Goal: Task Accomplishment & Management: Use online tool/utility

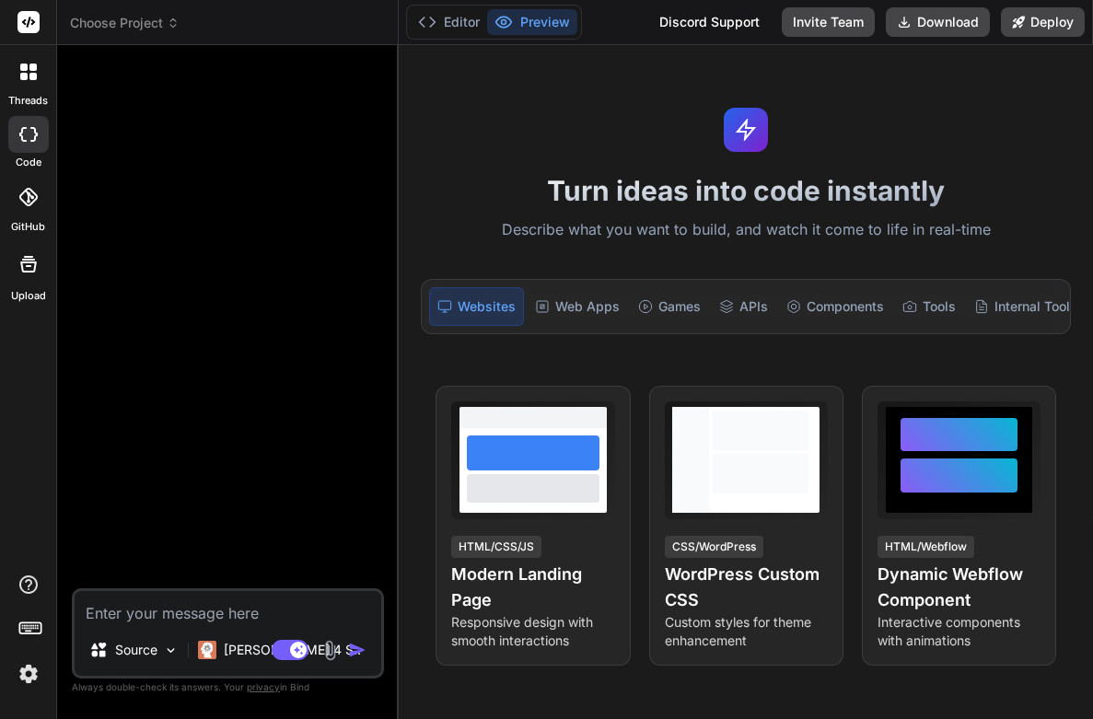
type textarea "x"
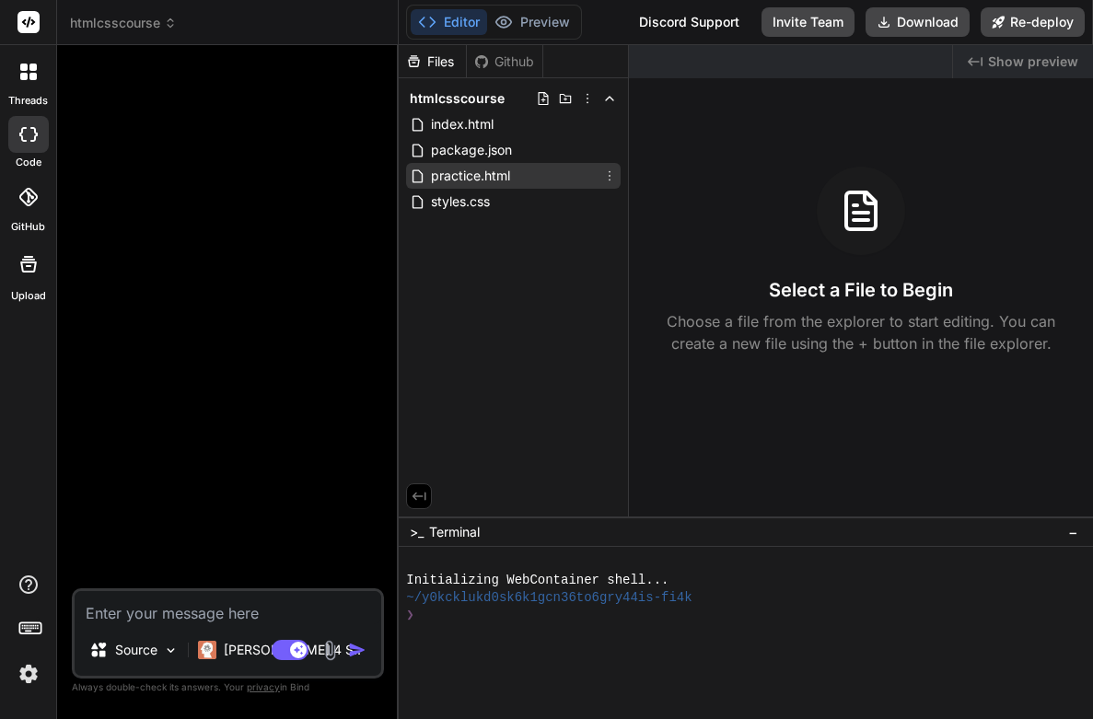
click at [484, 169] on span "practice.html" at bounding box center [470, 176] width 83 height 22
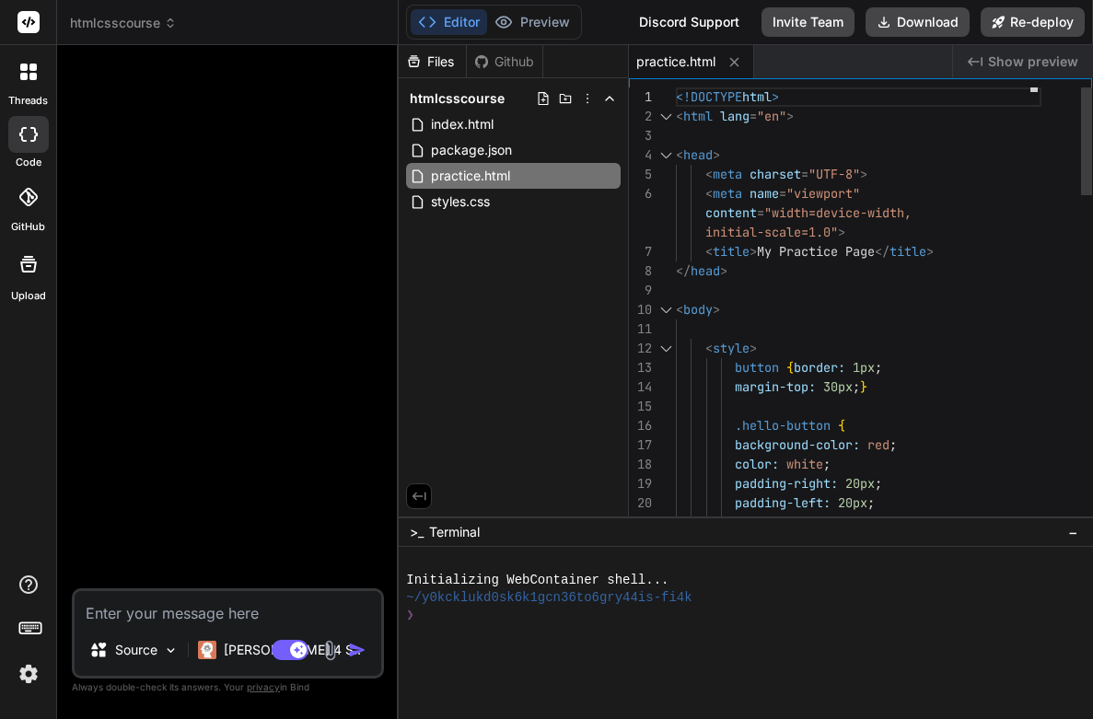
click at [864, 231] on div "initial-scale=1.0" >" at bounding box center [858, 232] width 365 height 19
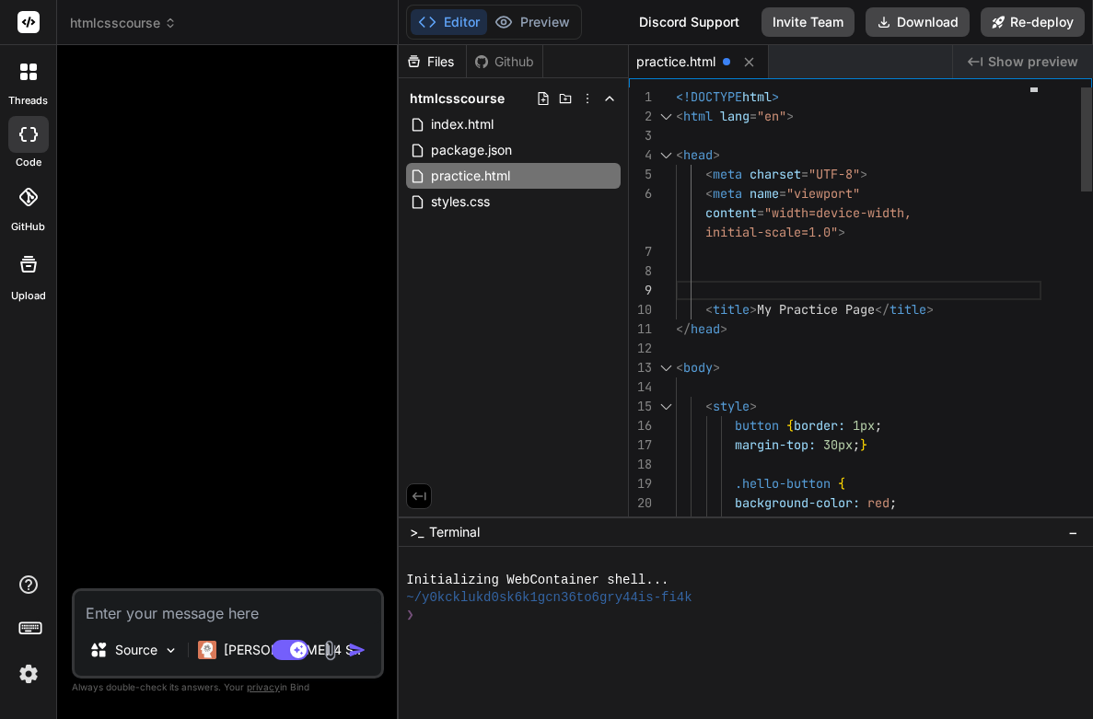
click at [724, 251] on div at bounding box center [858, 251] width 365 height 19
click at [728, 272] on div at bounding box center [858, 270] width 365 height 19
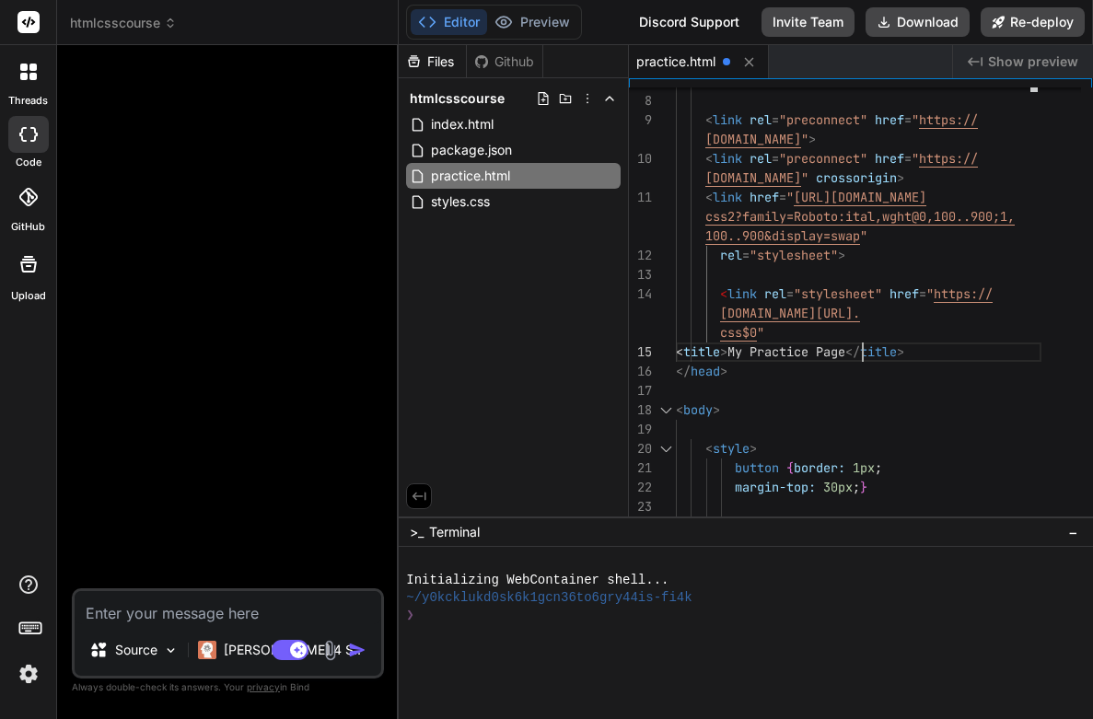
scroll to position [39, 0]
click at [793, 332] on div "css$0 "" at bounding box center [858, 332] width 365 height 19
click at [964, 348] on div "< title > My Practice Page </ title >" at bounding box center [858, 351] width 365 height 19
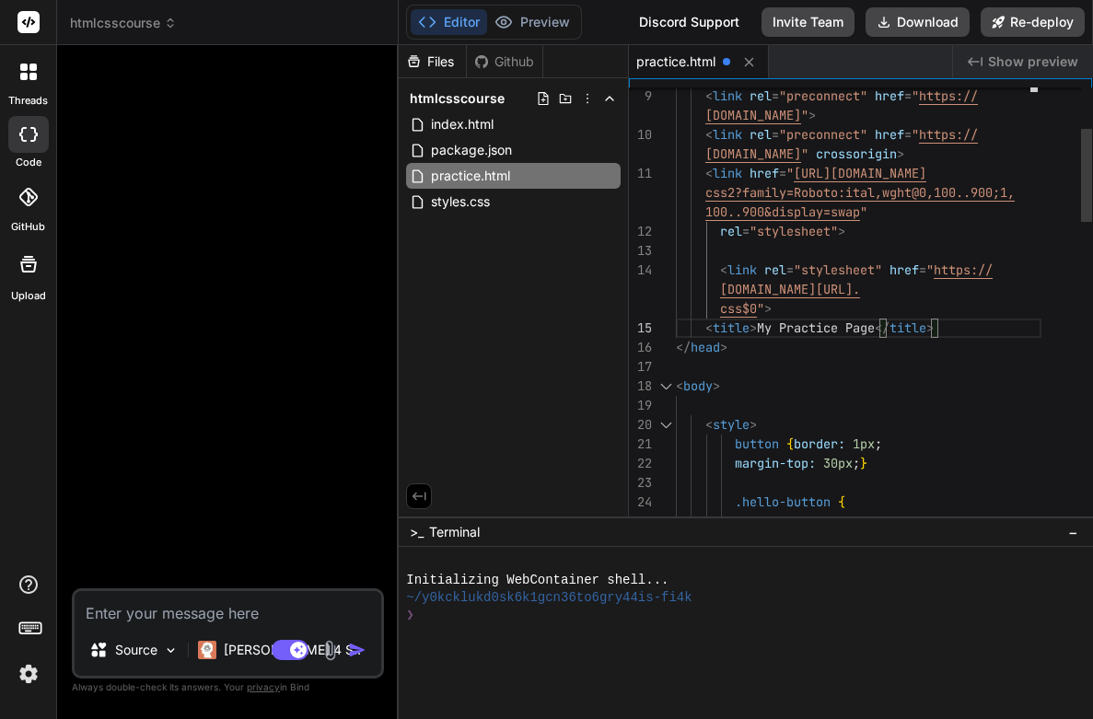
click at [793, 312] on div "css$0 " >" at bounding box center [858, 308] width 365 height 19
click at [776, 303] on div "css$0 " >" at bounding box center [858, 308] width 365 height 19
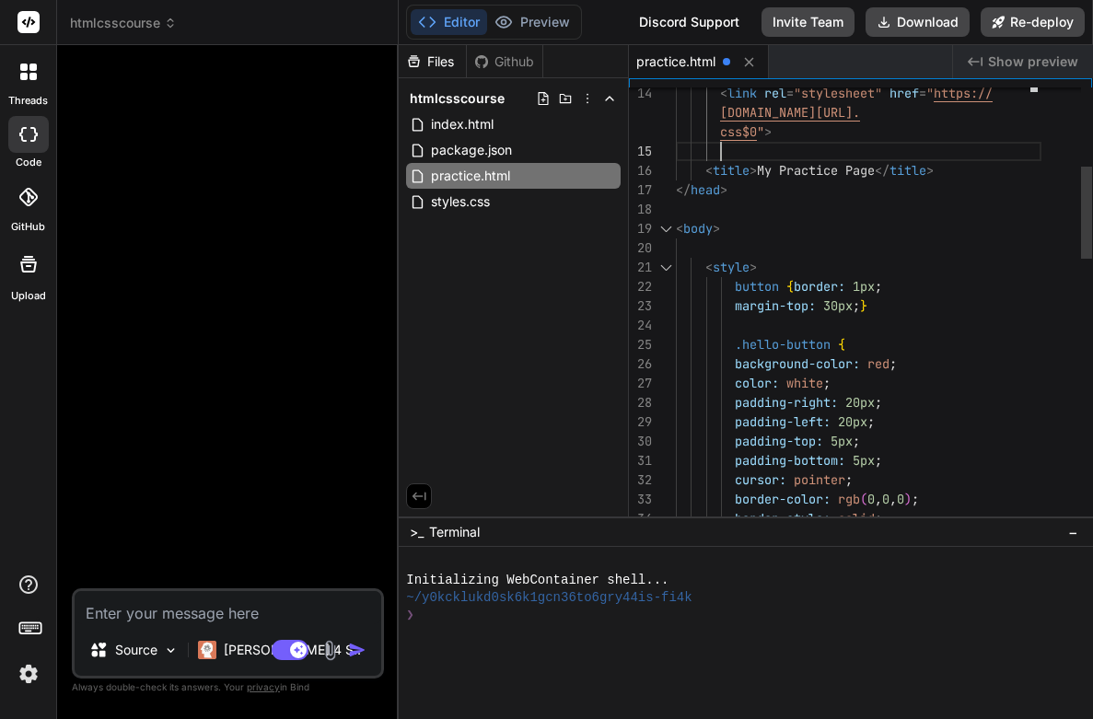
scroll to position [155, 0]
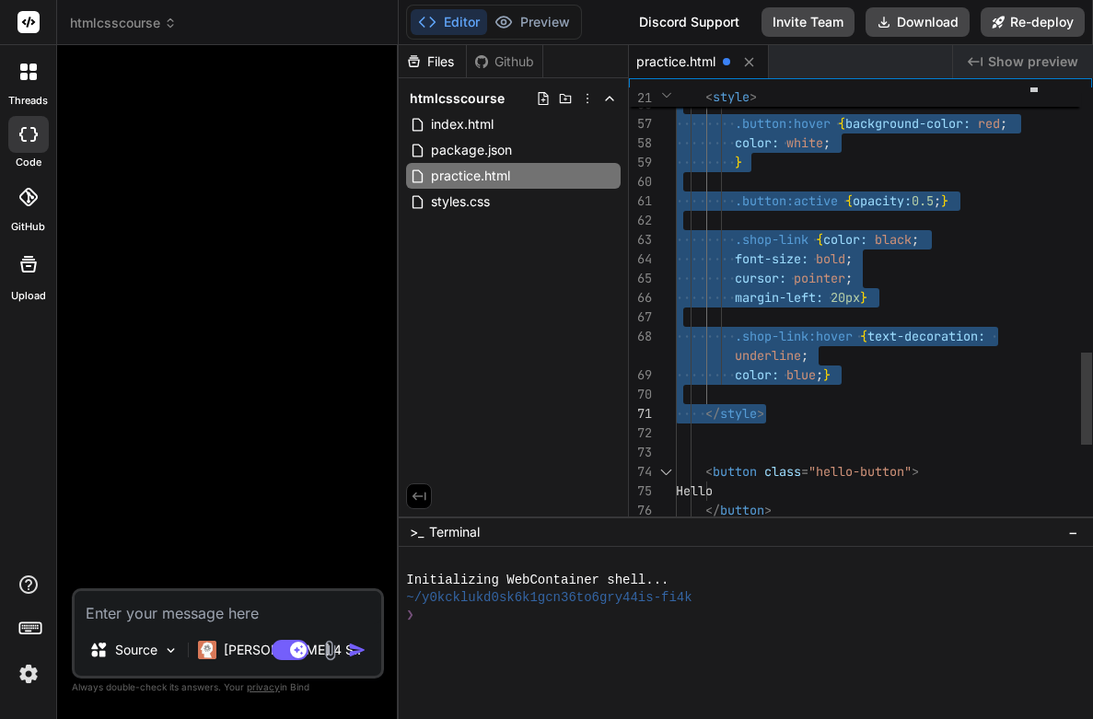
drag, startPoint x: 705, startPoint y: 267, endPoint x: 779, endPoint y: 411, distance: 162.2
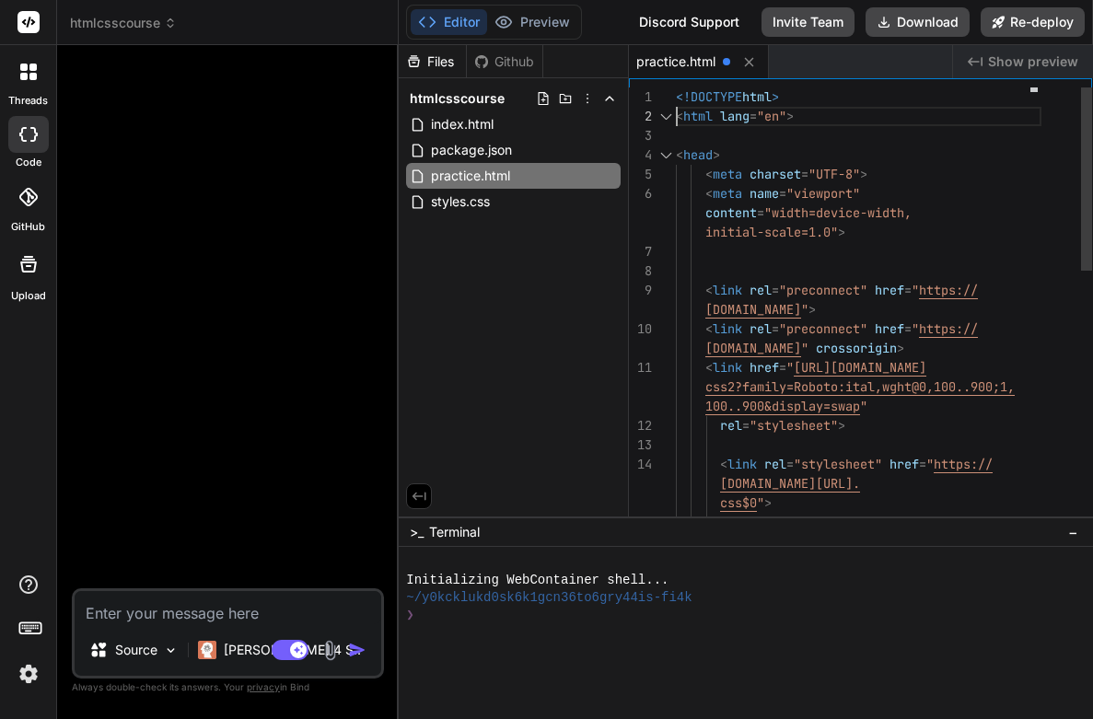
scroll to position [19, 0]
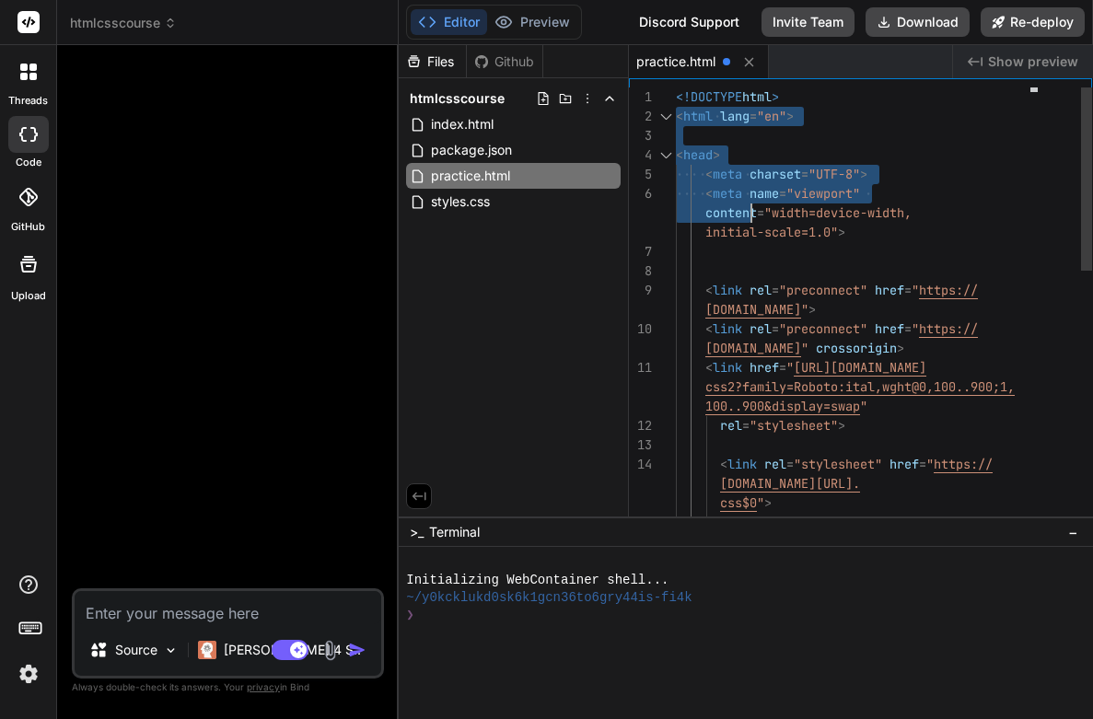
drag, startPoint x: 678, startPoint y: 98, endPoint x: 702, endPoint y: 102, distance: 25.3
click at [736, 179] on div "css$0 " > tyyong20.github.io/mypracticecss/styles. < link rel = "stylesheet" hr…" at bounding box center [858, 609] width 365 height 1044
click at [679, 93] on span "<!DOCTYPE" at bounding box center [709, 96] width 66 height 17
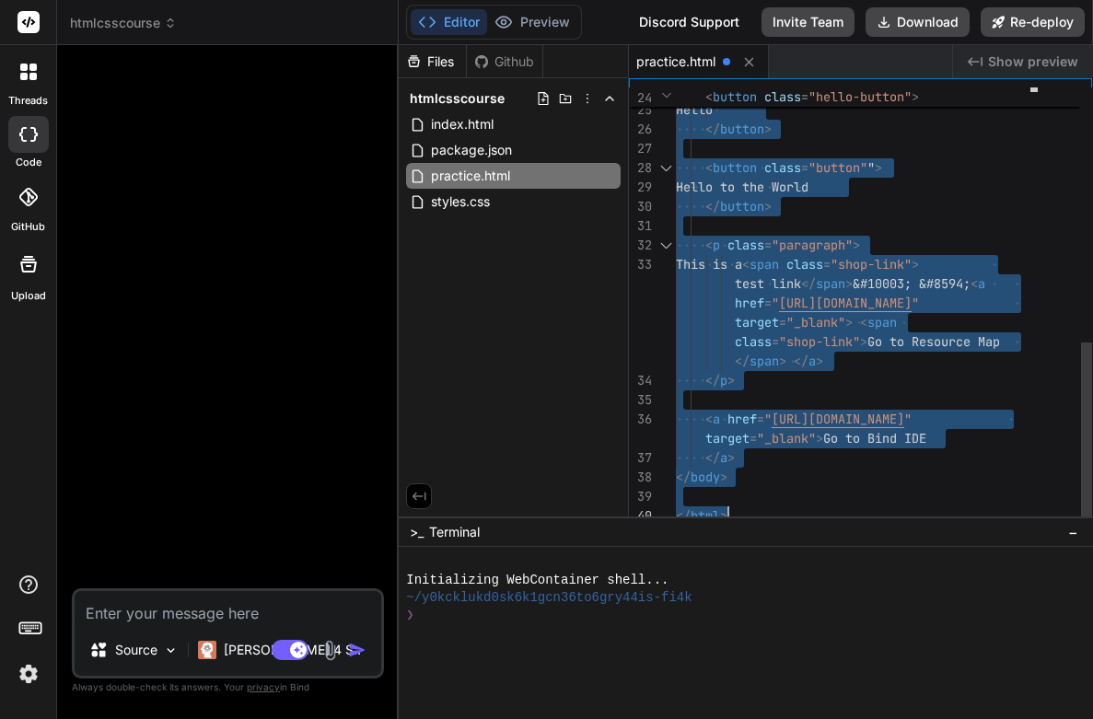
drag, startPoint x: 679, startPoint y: 93, endPoint x: 901, endPoint y: 563, distance: 520.1
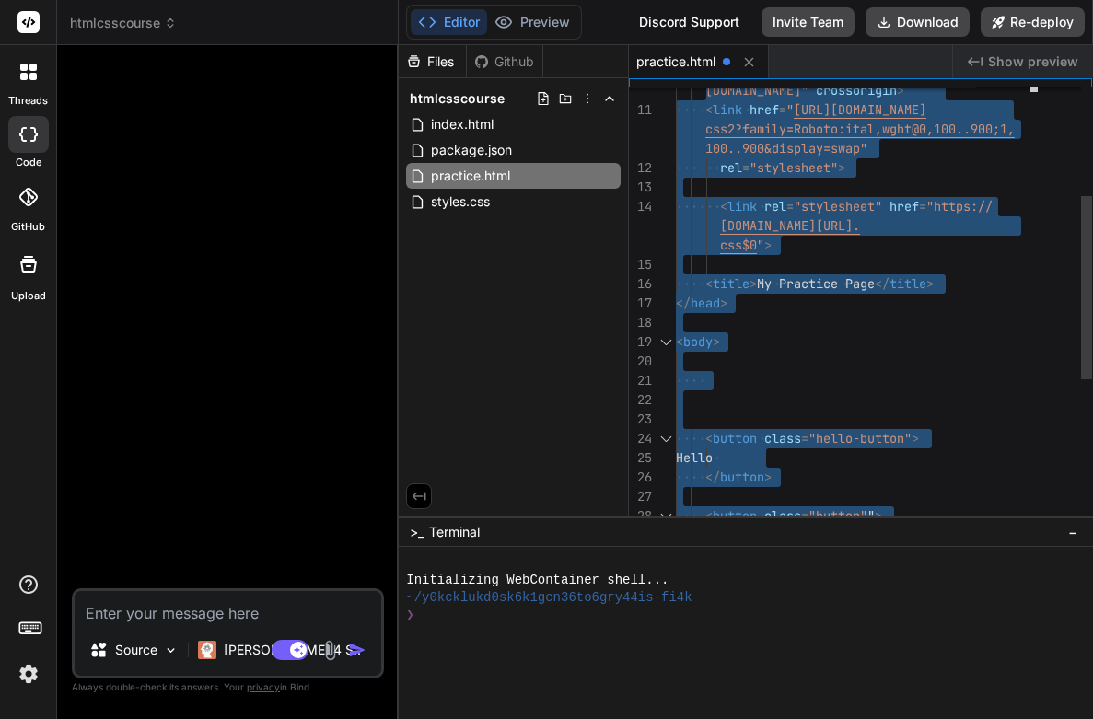
click at [983, 320] on div at bounding box center [858, 322] width 365 height 19
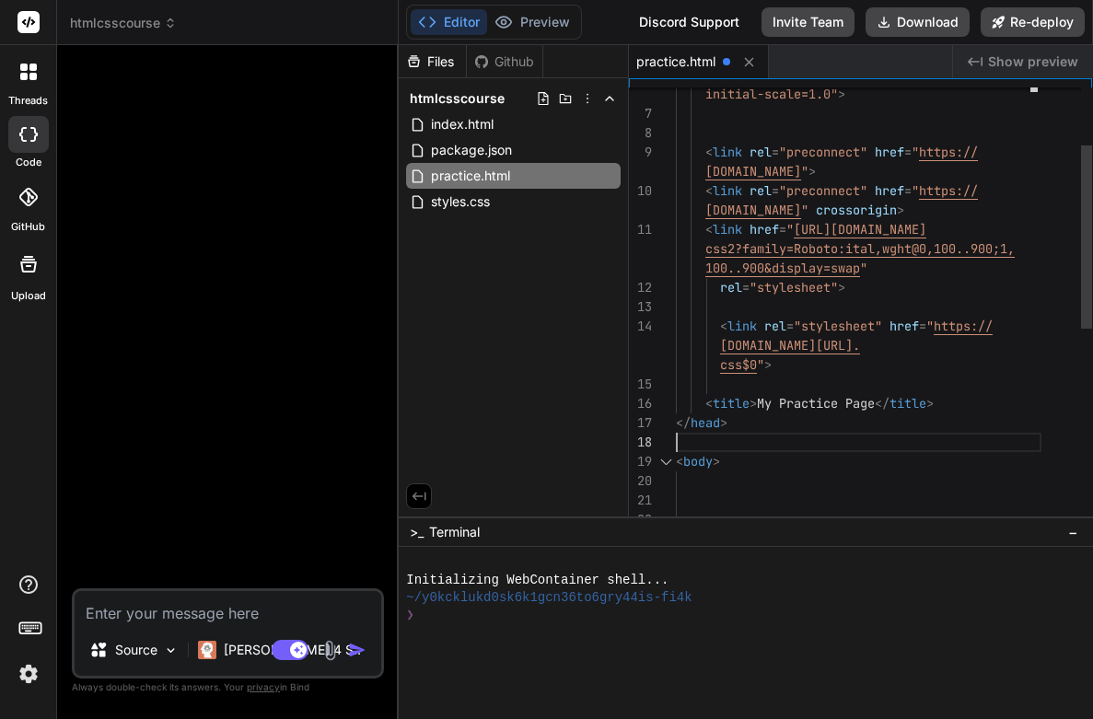
click at [757, 366] on span "css$0" at bounding box center [738, 364] width 37 height 17
click at [759, 365] on span """ at bounding box center [760, 364] width 7 height 17
click at [756, 365] on span "css$0" at bounding box center [738, 364] width 37 height 17
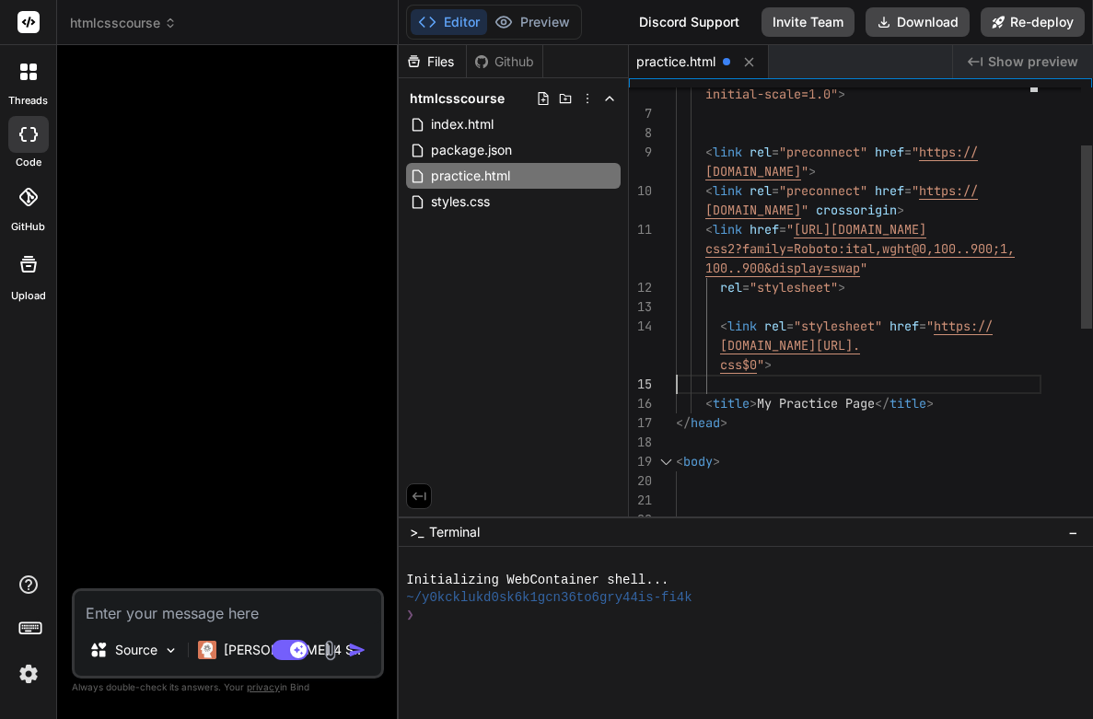
click at [756, 365] on span "css$0" at bounding box center [738, 364] width 37 height 17
click at [782, 365] on div "css$0 " >" at bounding box center [858, 364] width 365 height 19
click at [761, 363] on span """ at bounding box center [760, 364] width 7 height 17
type textarea "tyyong20.github.io/mypracticecss/styles.css"> <title>My Practice Page</title> <…"
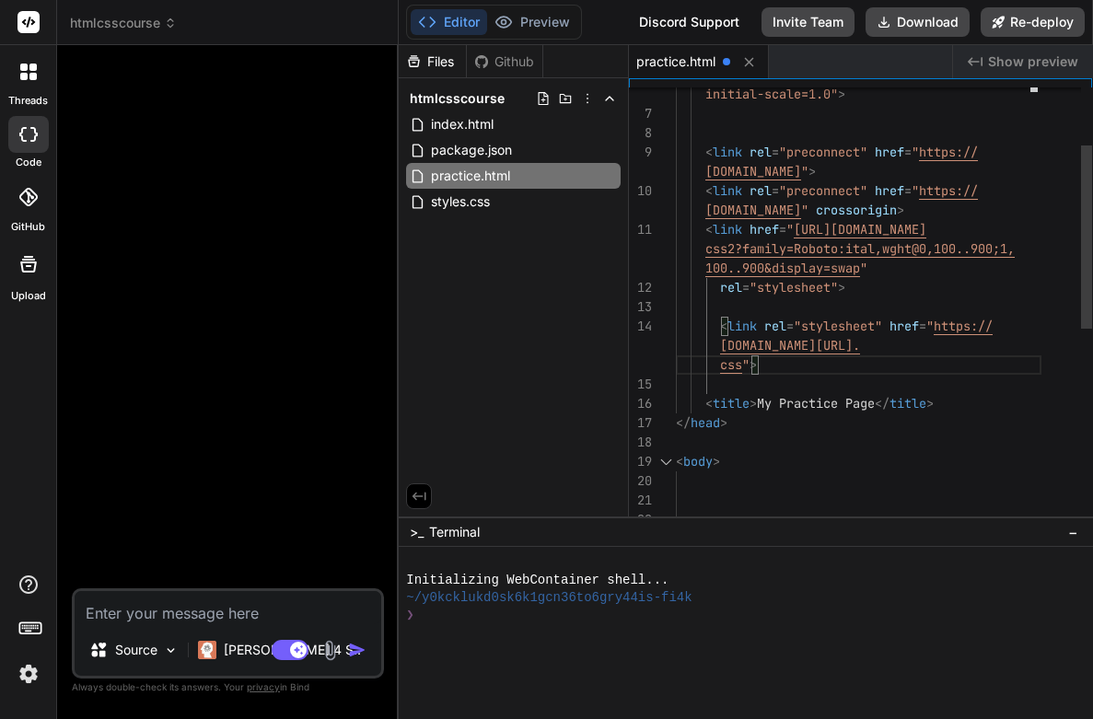
click at [854, 367] on div "css " >" at bounding box center [858, 364] width 365 height 19
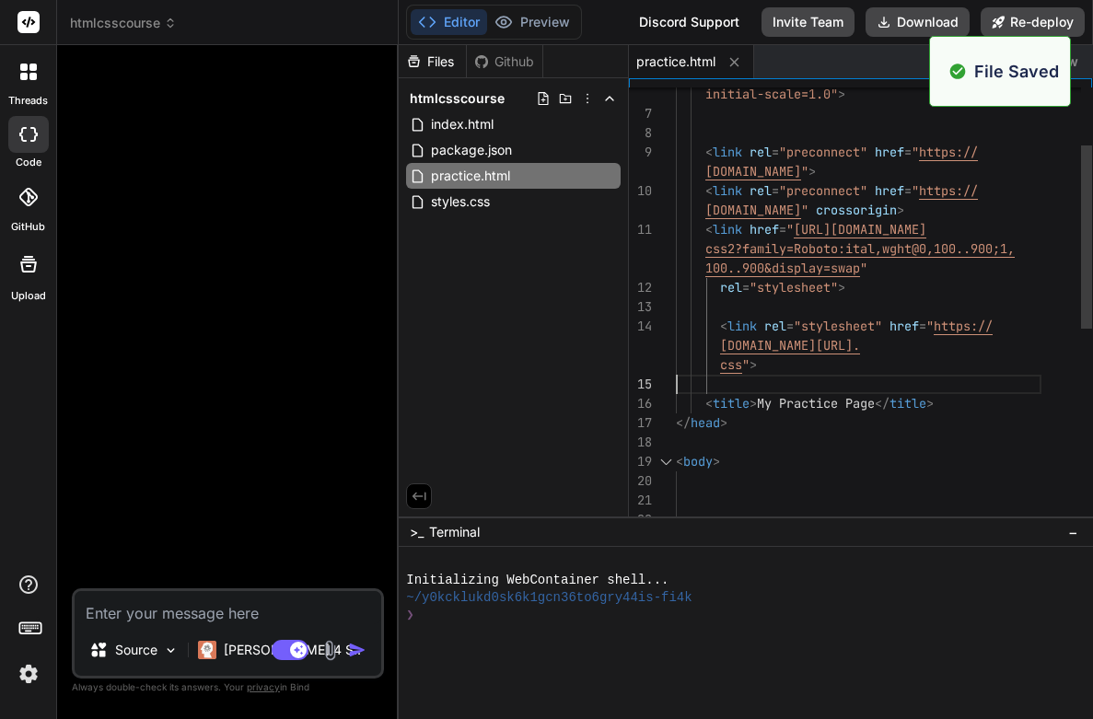
click at [898, 435] on div at bounding box center [858, 442] width 365 height 19
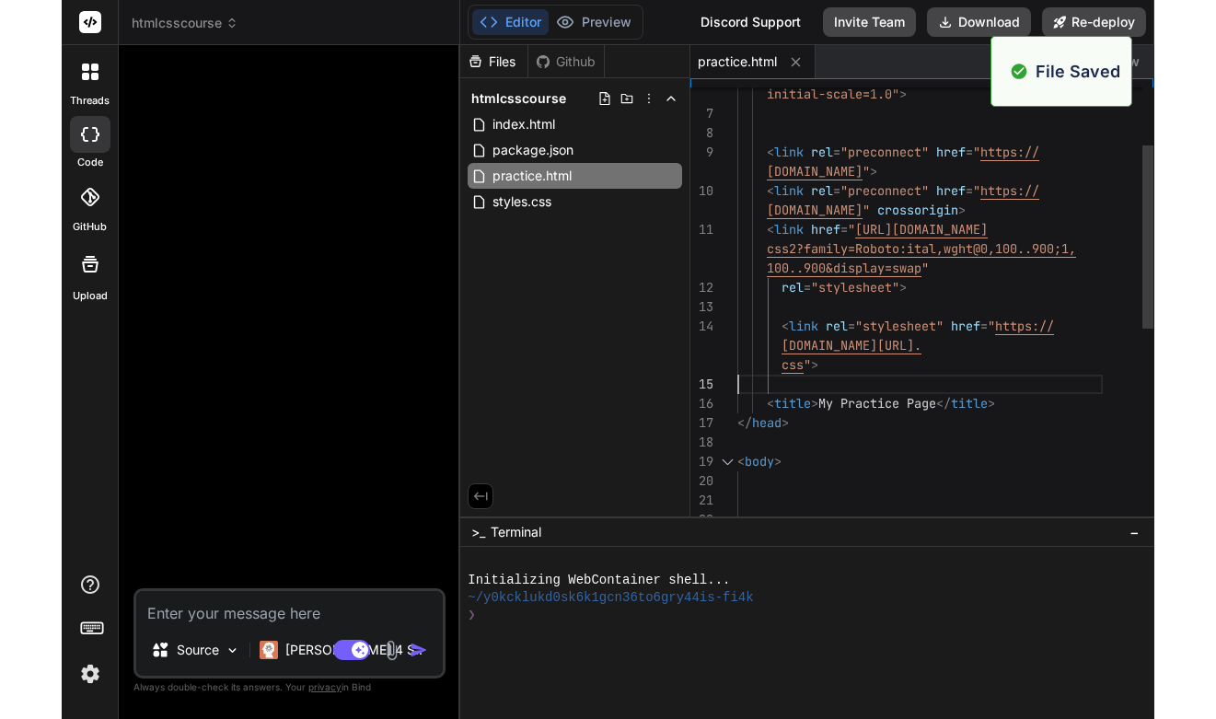
scroll to position [97, 0]
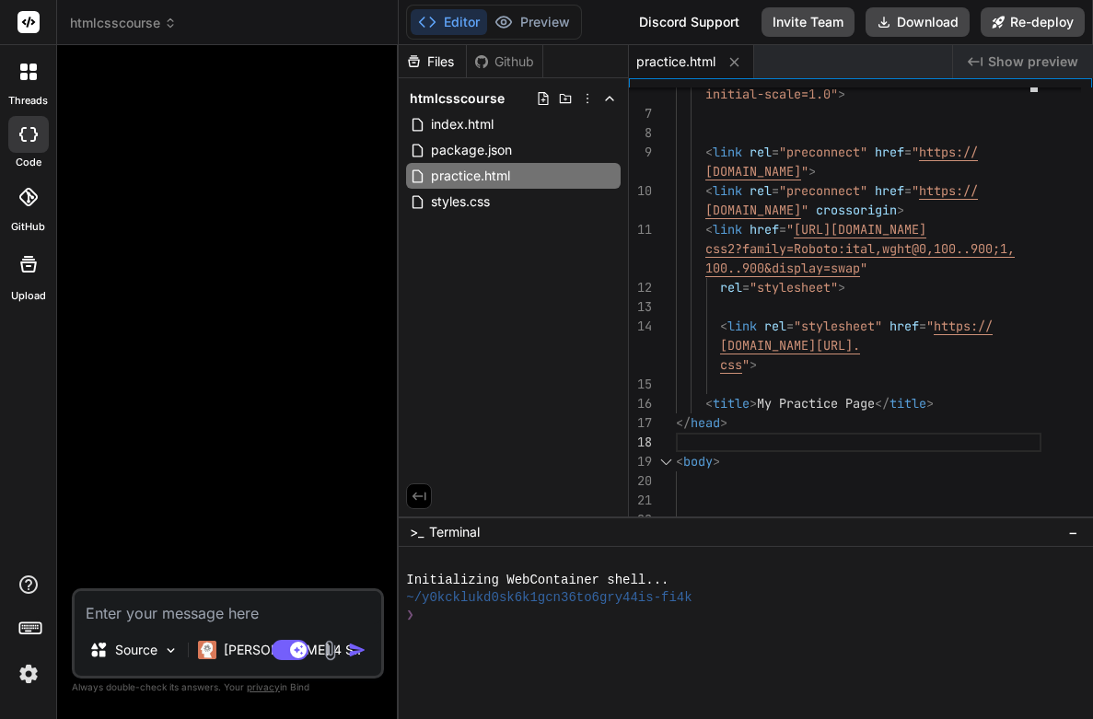
click at [320, 255] on div at bounding box center [229, 324] width 308 height 528
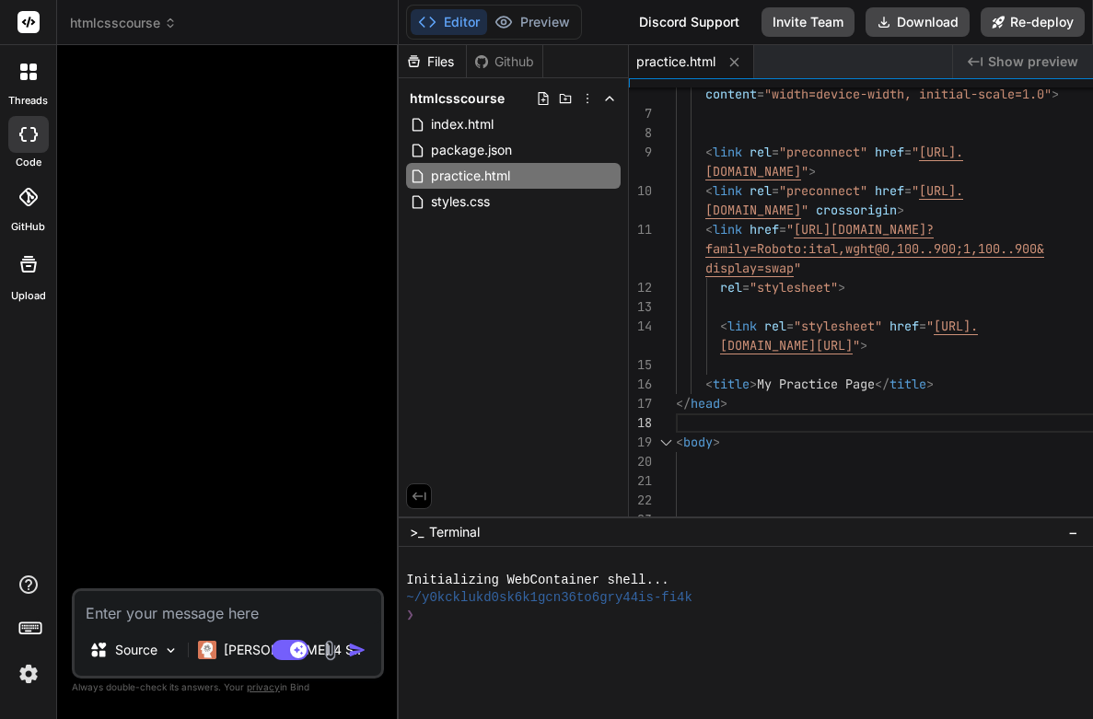
type textarea "x"
type textarea "<title>My Practice Page</title> </head> <body> <button class="hello-button">"
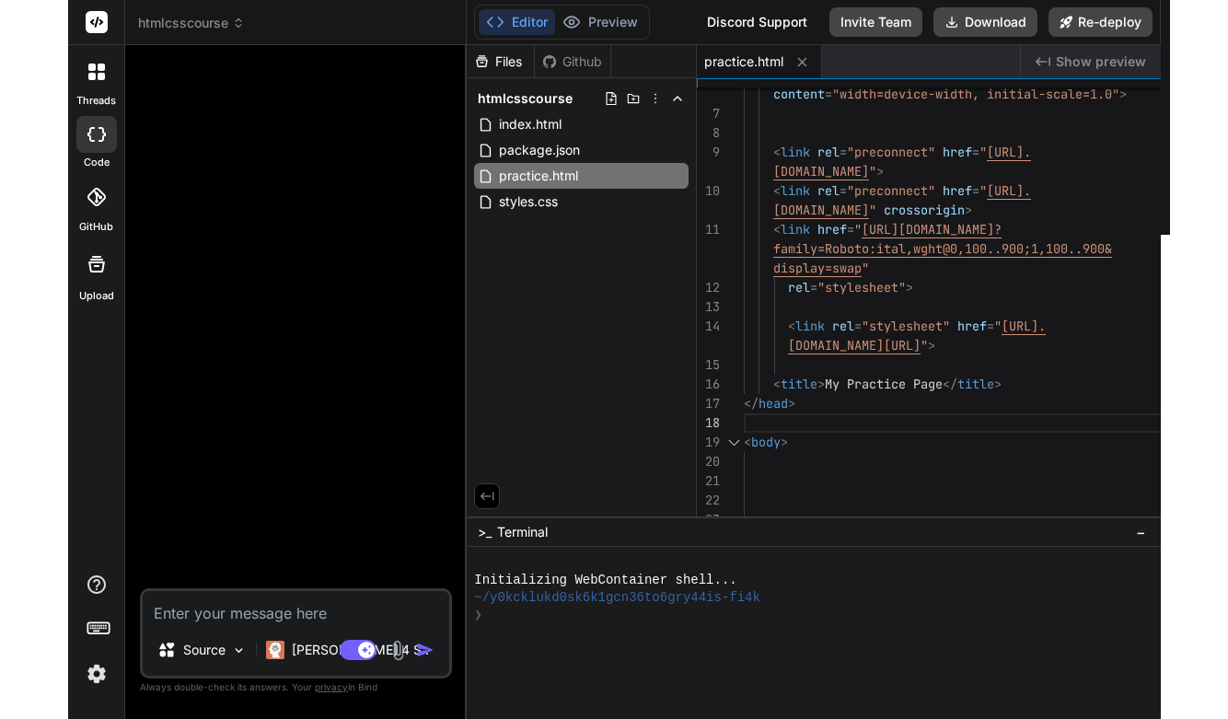
scroll to position [193, 0]
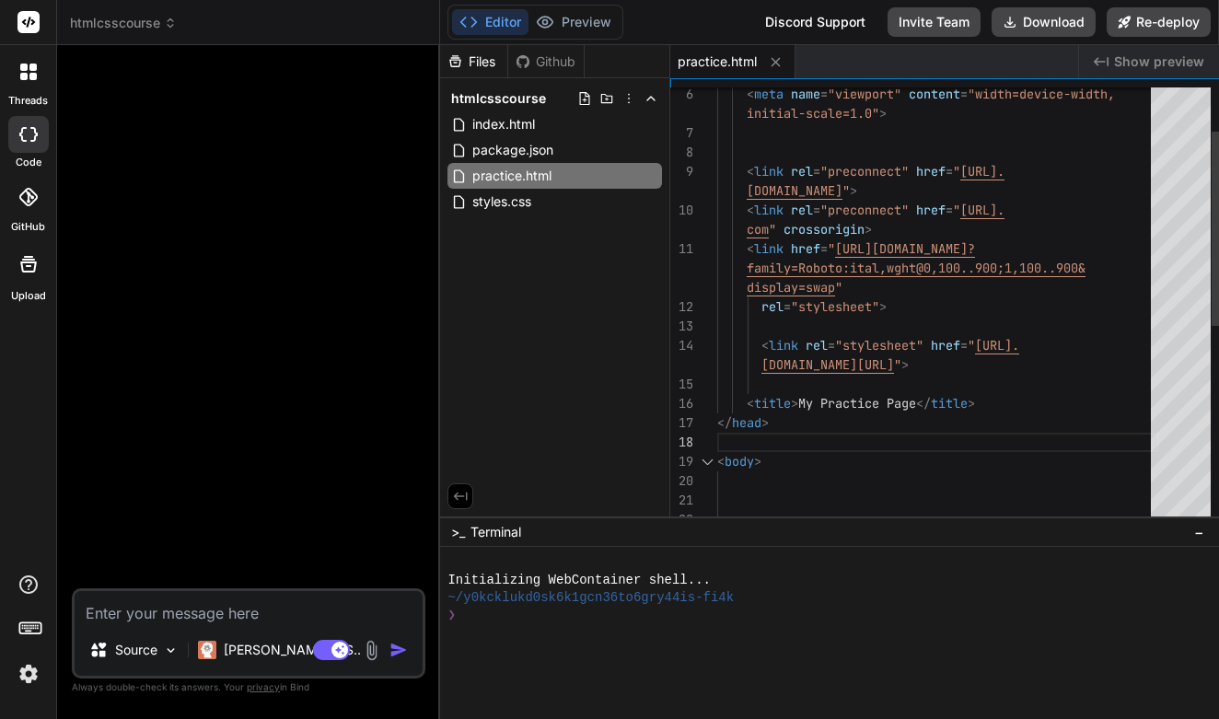
type textarea "x"
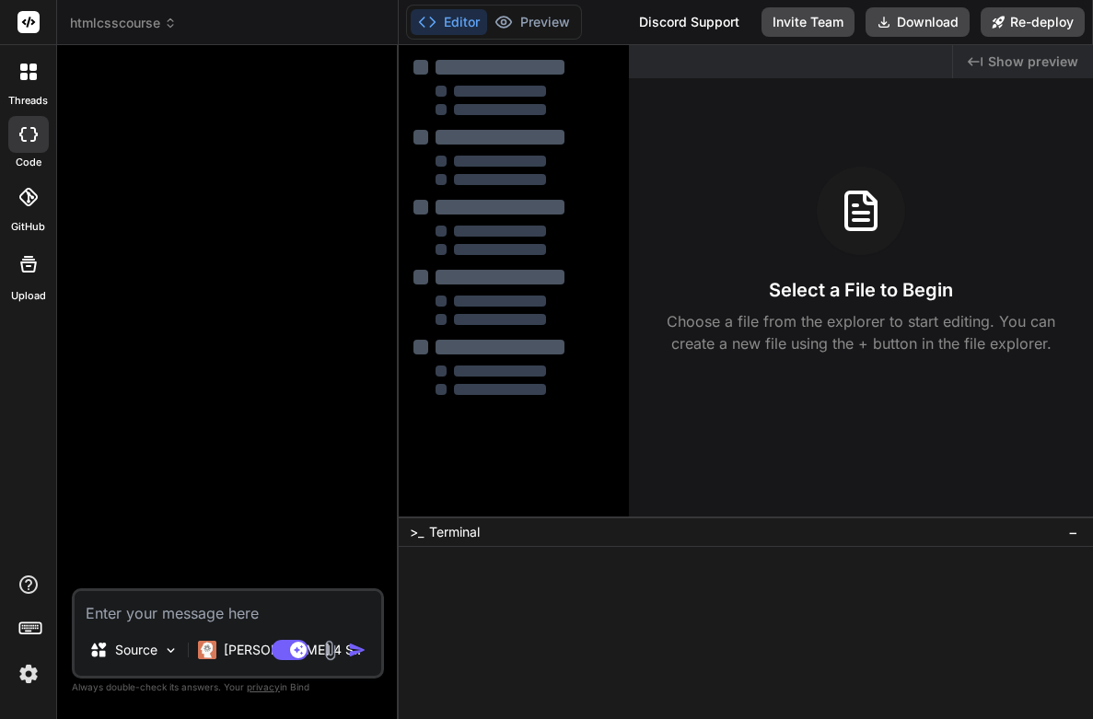
type textarea "x"
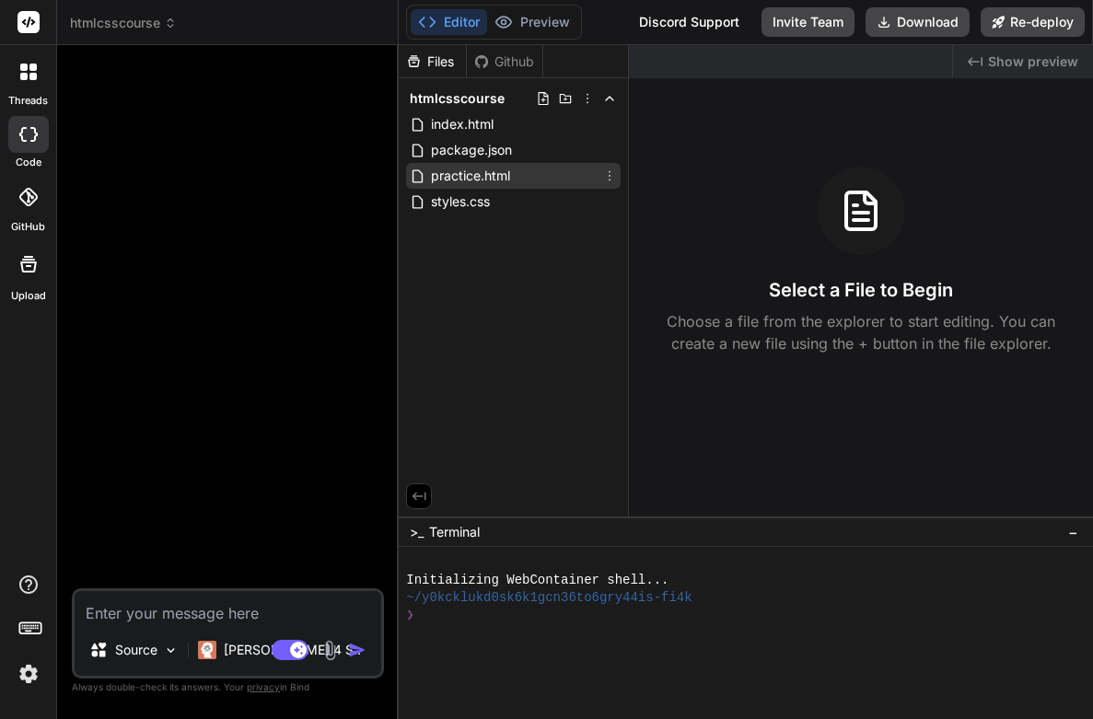
click at [486, 177] on span "practice.html" at bounding box center [470, 176] width 83 height 22
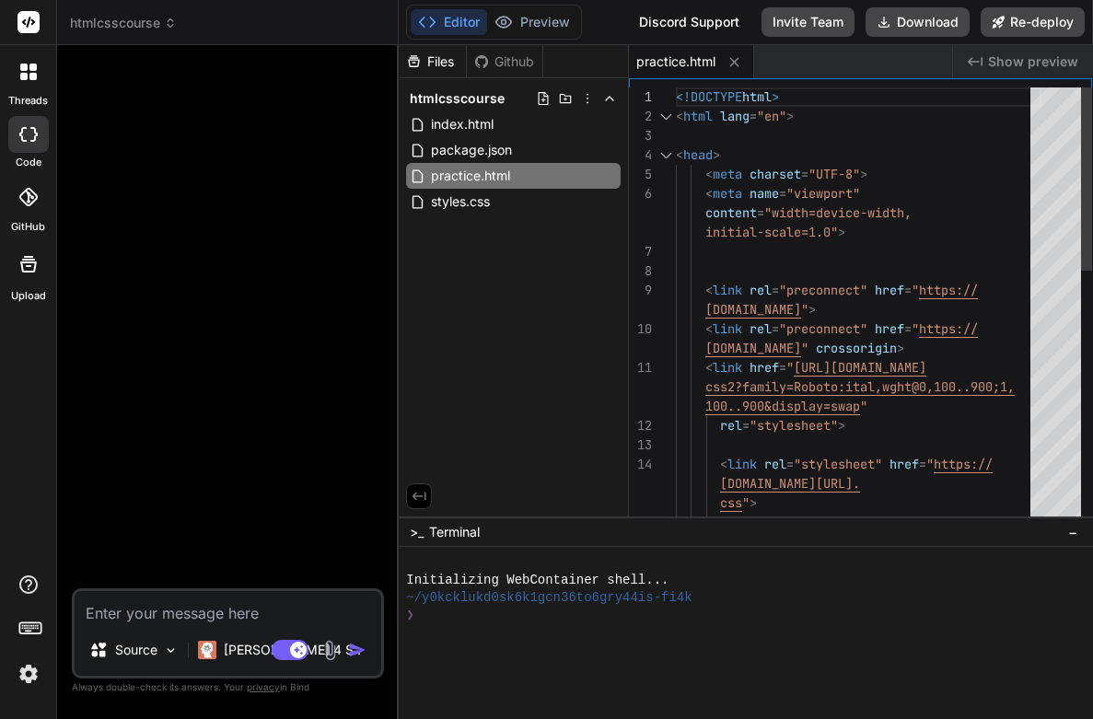
click at [670, 89] on div at bounding box center [652, 96] width 47 height 19
click at [678, 91] on span "<!DOCTYPE" at bounding box center [709, 96] width 66 height 17
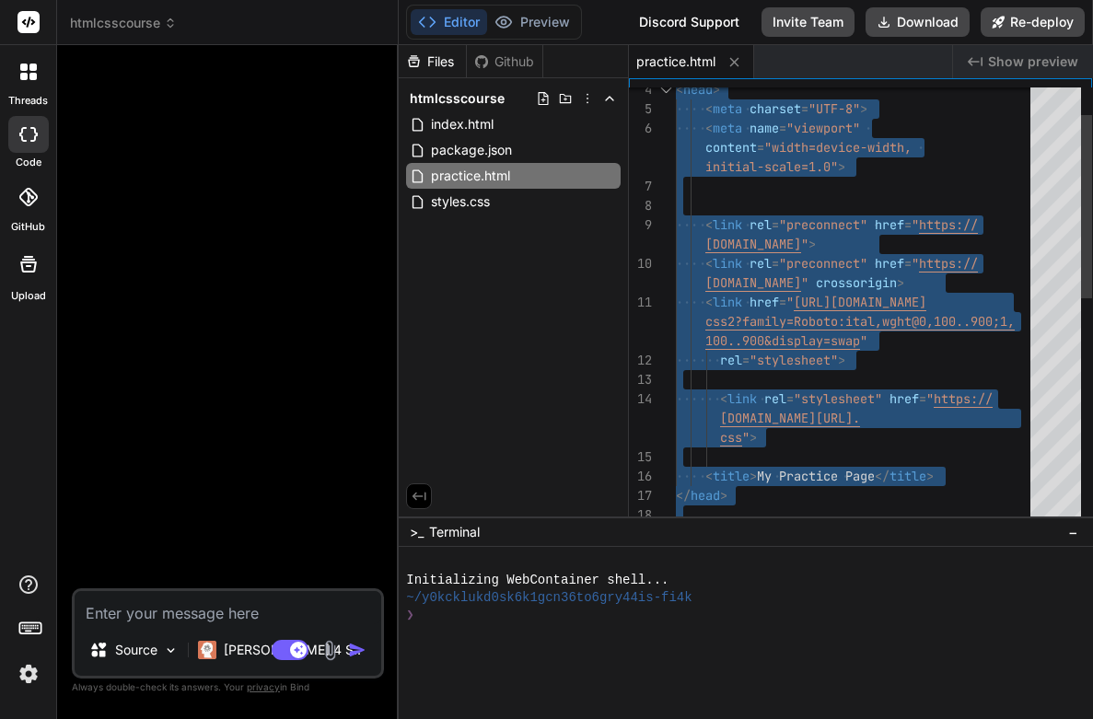
type textarea "<!DOCTYPE html> <html lang="en"> <head> <meta charset="UTF-8"> <meta name="view…"
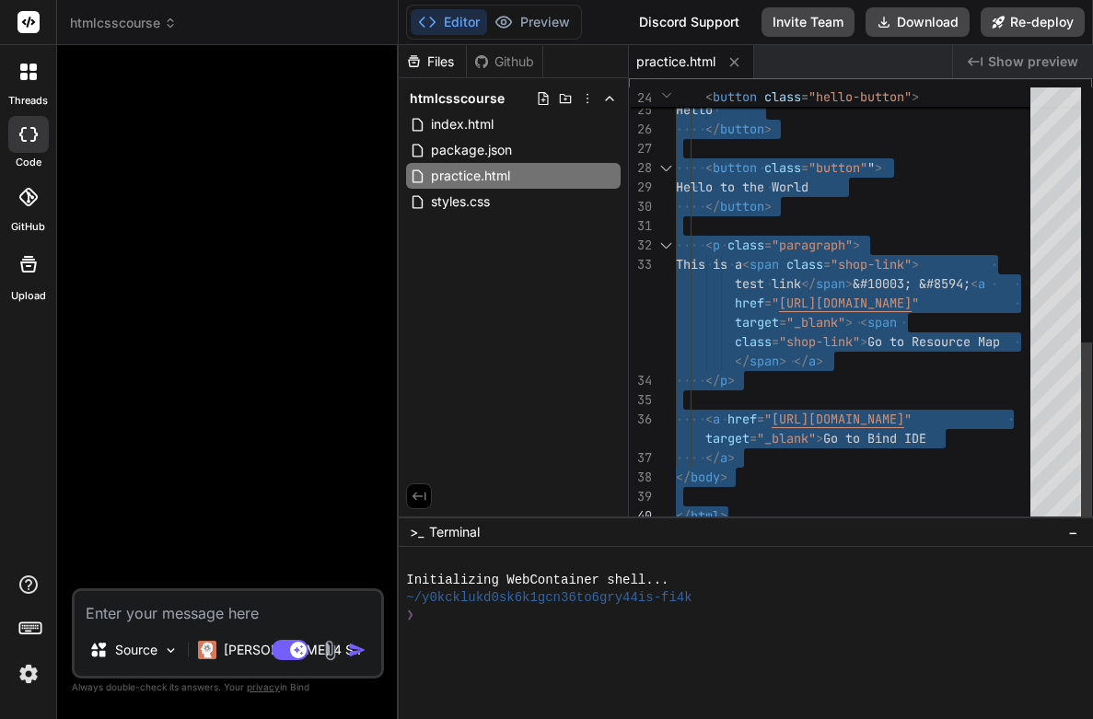
drag, startPoint x: 677, startPoint y: 97, endPoint x: 885, endPoint y: 584, distance: 529.6
click at [474, 203] on span "styles.css" at bounding box center [460, 202] width 63 height 22
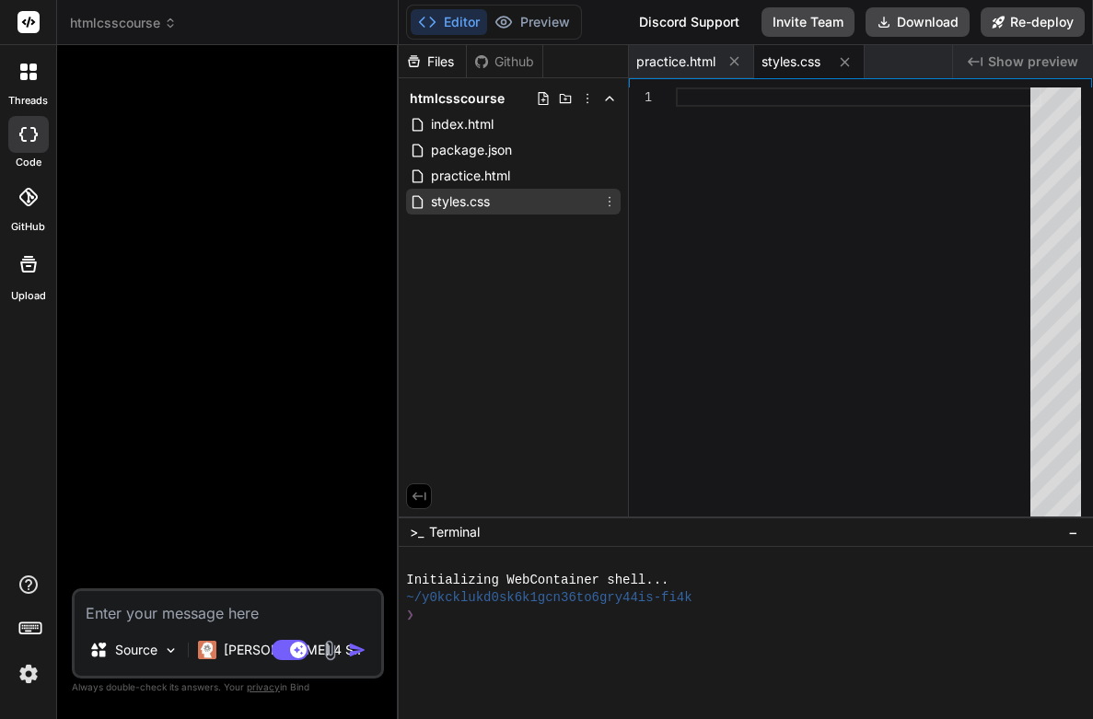
click at [503, 203] on div "styles.css" at bounding box center [513, 202] width 214 height 26
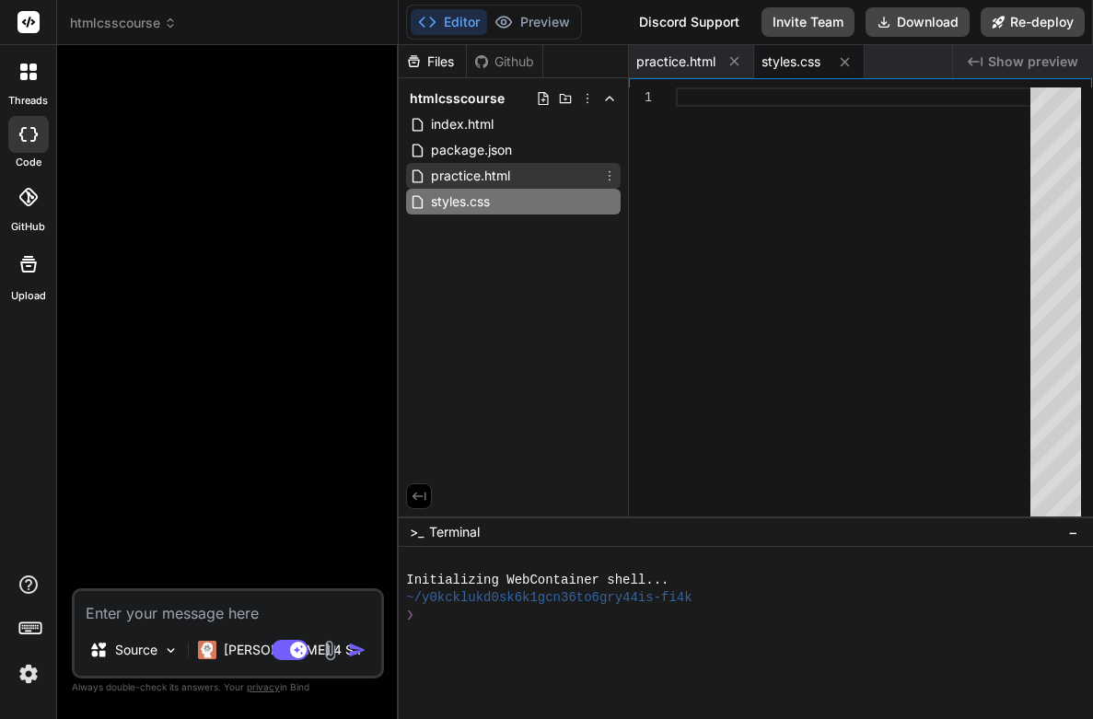
click at [487, 176] on span "practice.html" at bounding box center [470, 176] width 83 height 22
type textarea "</a> </body> </html>"
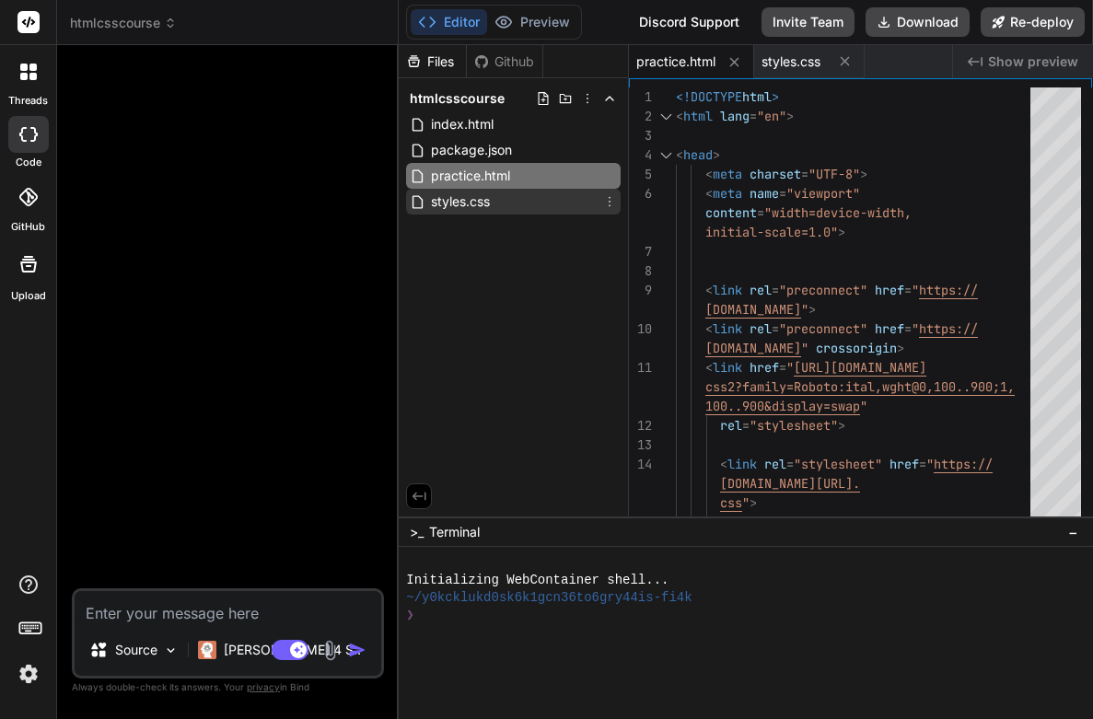
click at [527, 205] on div "styles.css" at bounding box center [513, 202] width 214 height 26
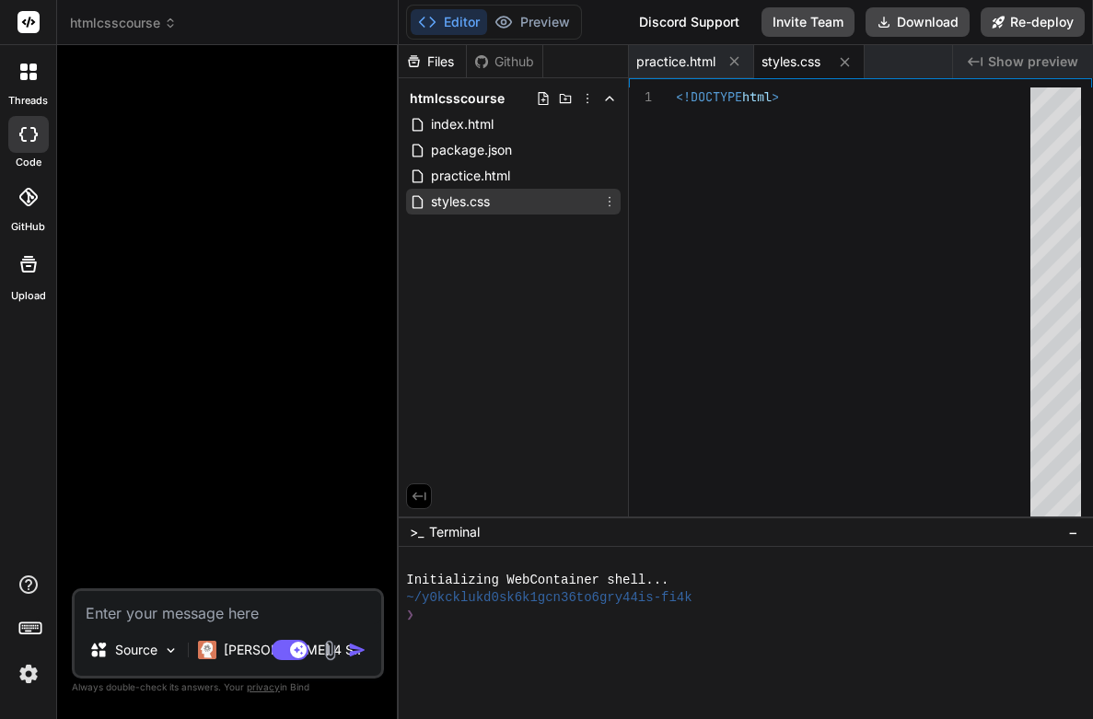
scroll to position [0, 0]
click at [691, 99] on div at bounding box center [858, 96] width 365 height 19
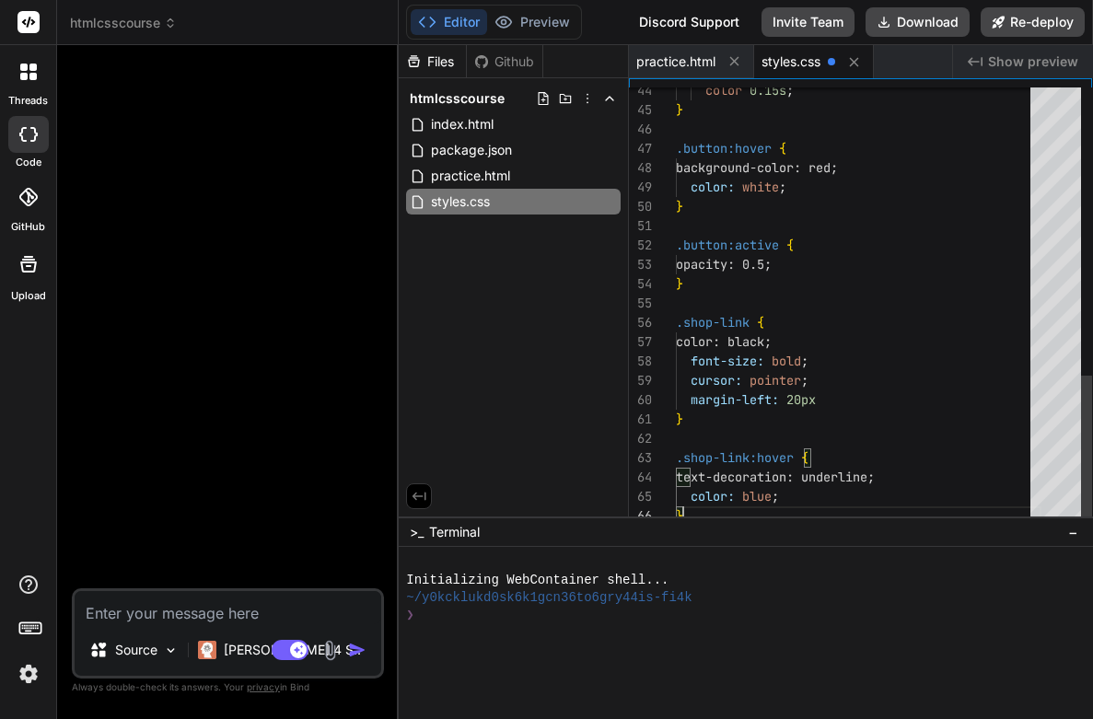
scroll to position [97, 0]
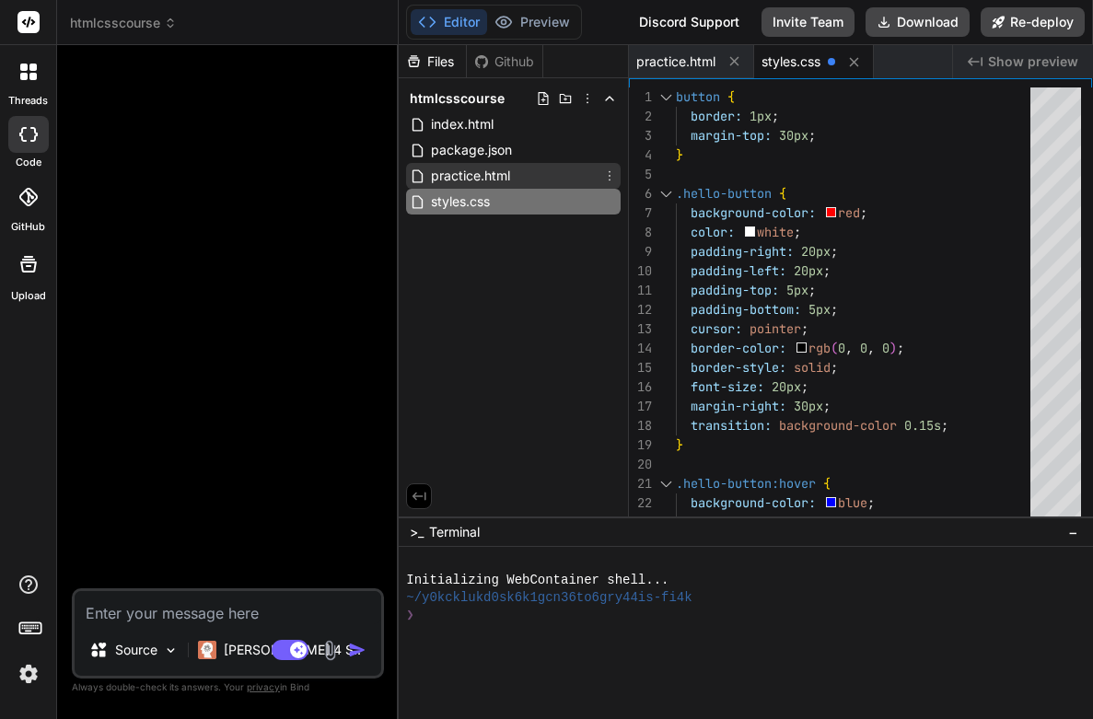
click at [507, 173] on span "practice.html" at bounding box center [470, 176] width 83 height 22
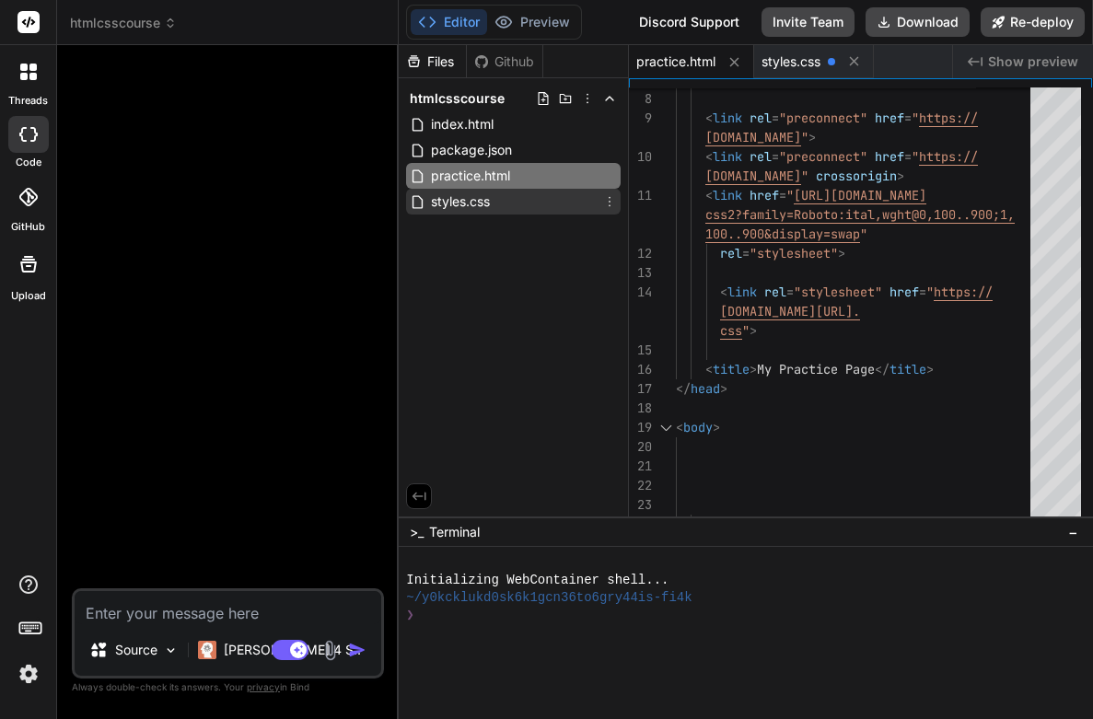
click at [490, 205] on span "styles.css" at bounding box center [460, 202] width 63 height 22
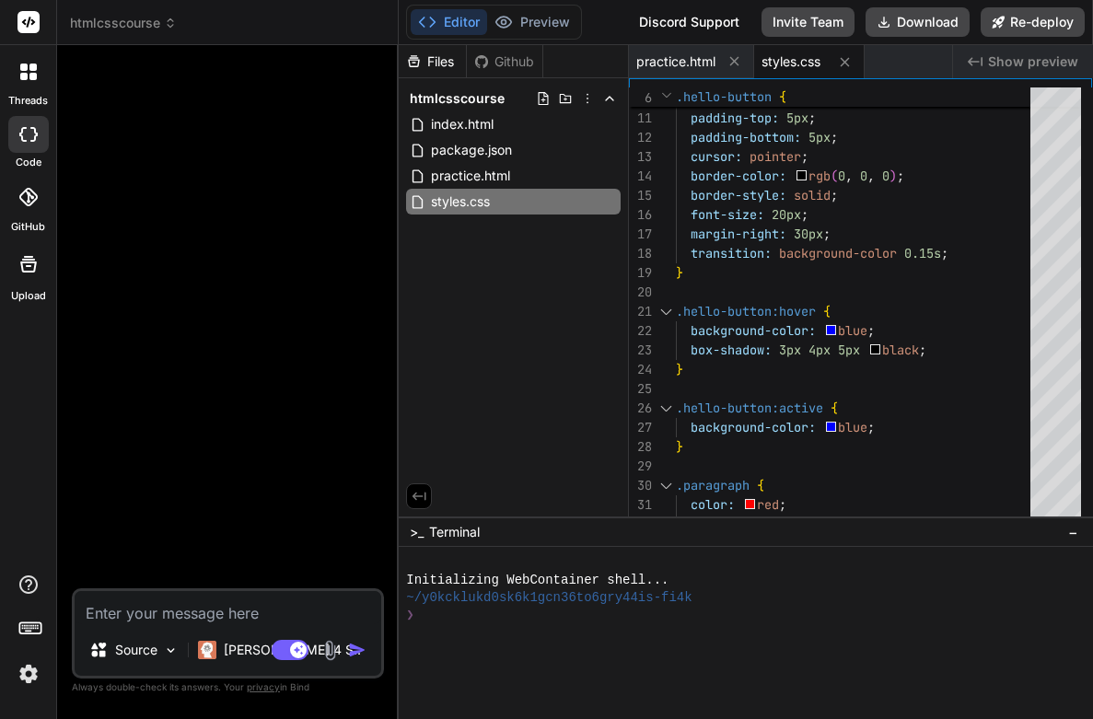
scroll to position [0, 0]
click at [705, 62] on span "practice.html" at bounding box center [675, 61] width 79 height 18
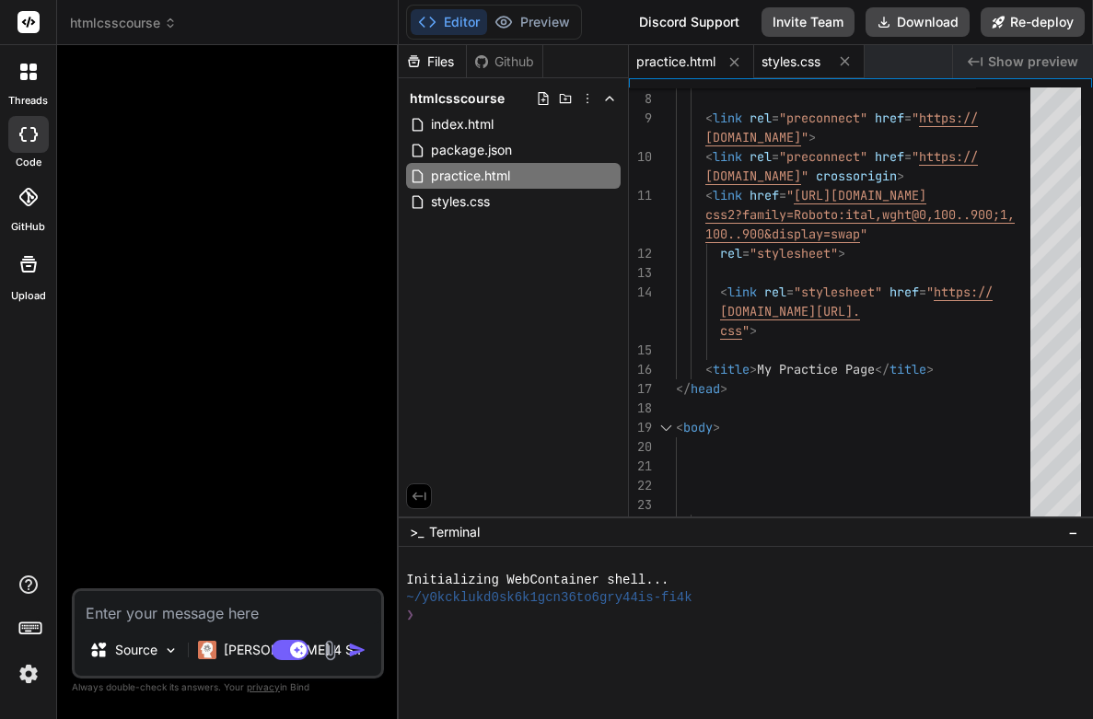
click at [804, 64] on span "styles.css" at bounding box center [790, 61] width 59 height 18
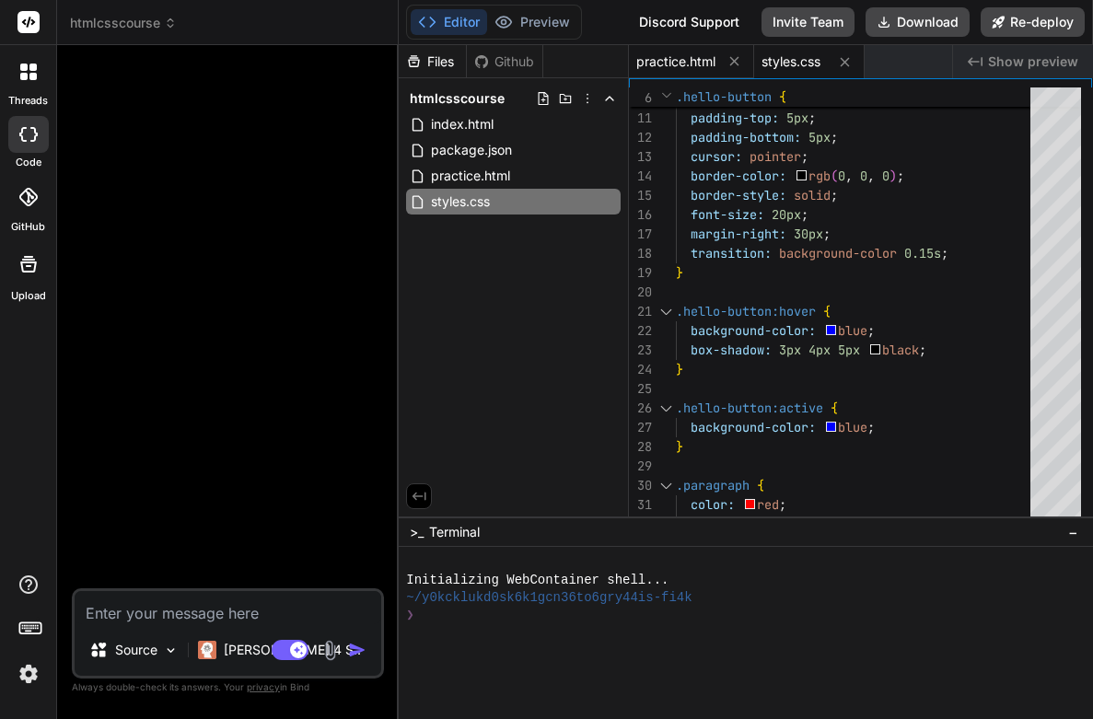
click at [690, 60] on span "practice.html" at bounding box center [675, 61] width 79 height 18
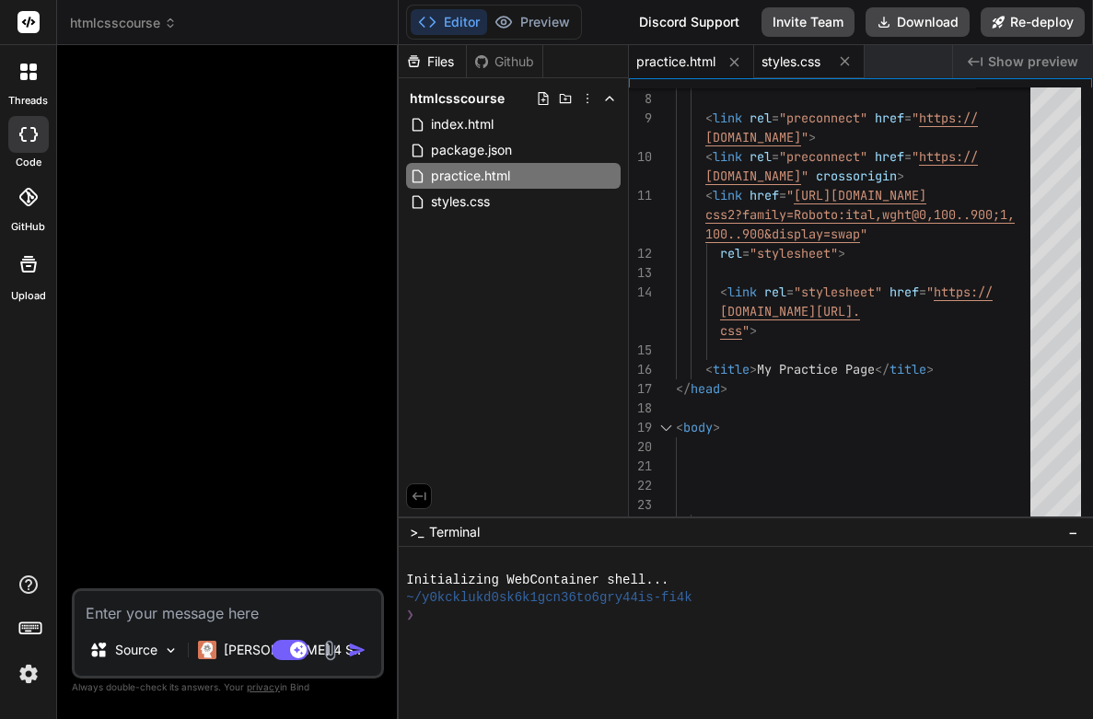
click at [796, 58] on span "styles.css" at bounding box center [790, 61] width 59 height 18
type textarea "} .shop-link:hover { text-decoration: underline; color: blue; }"
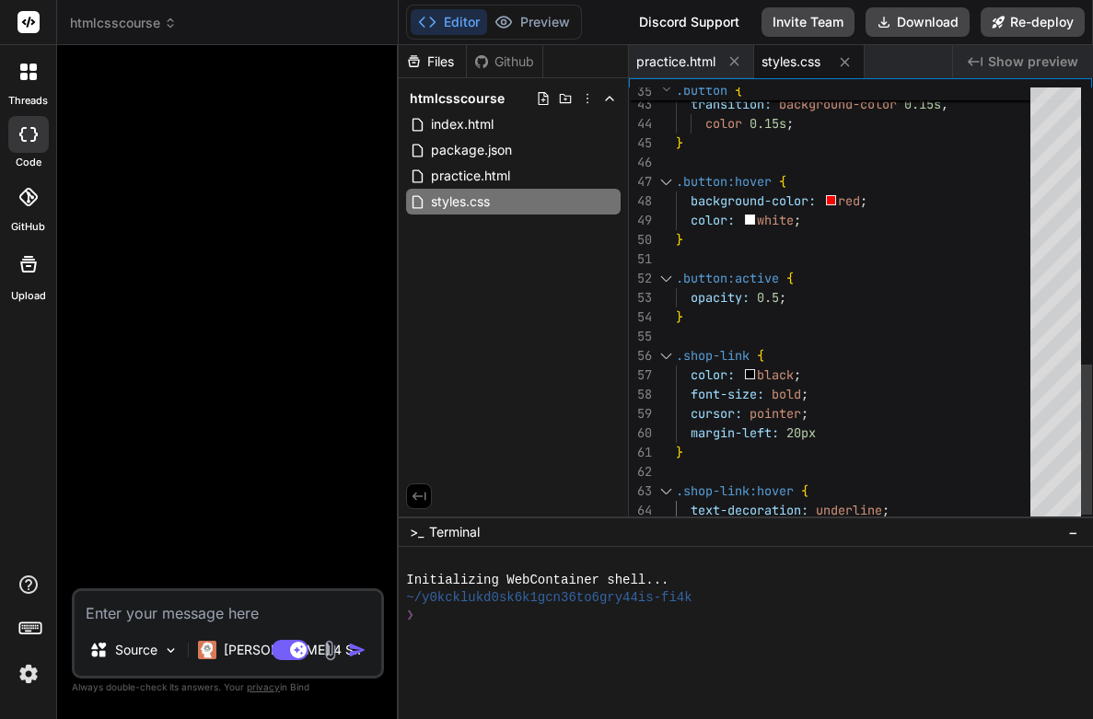
scroll to position [97, 0]
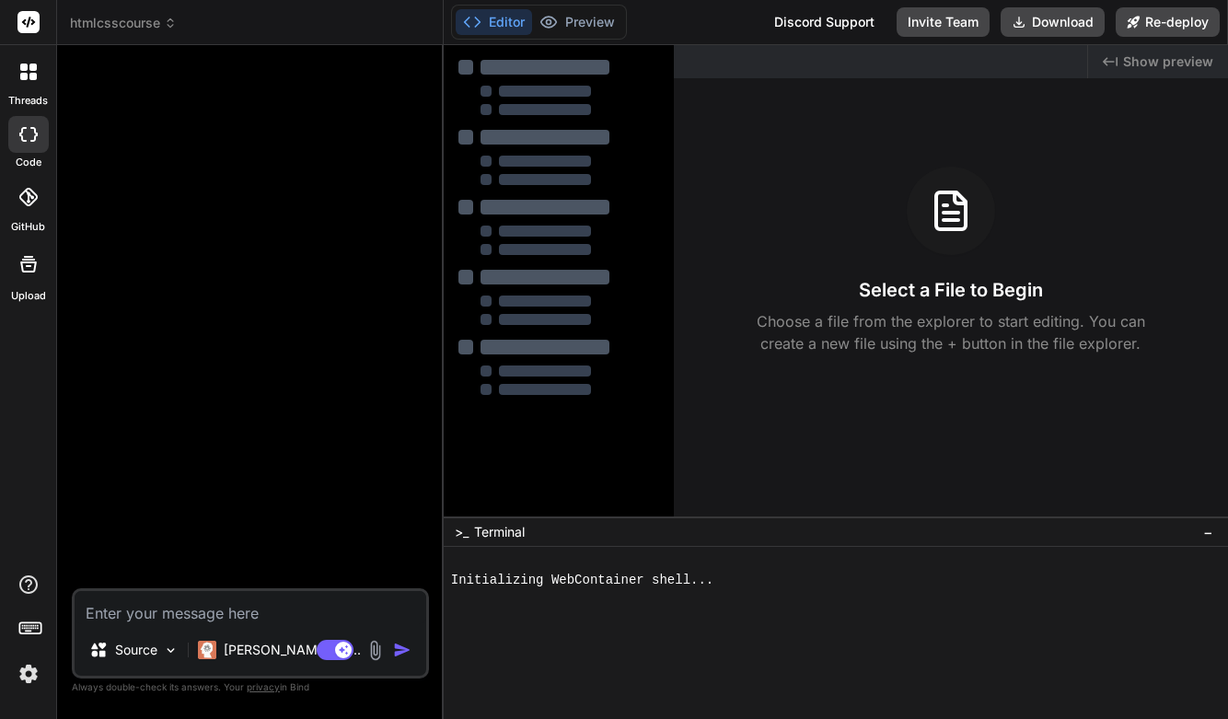
type textarea "x"
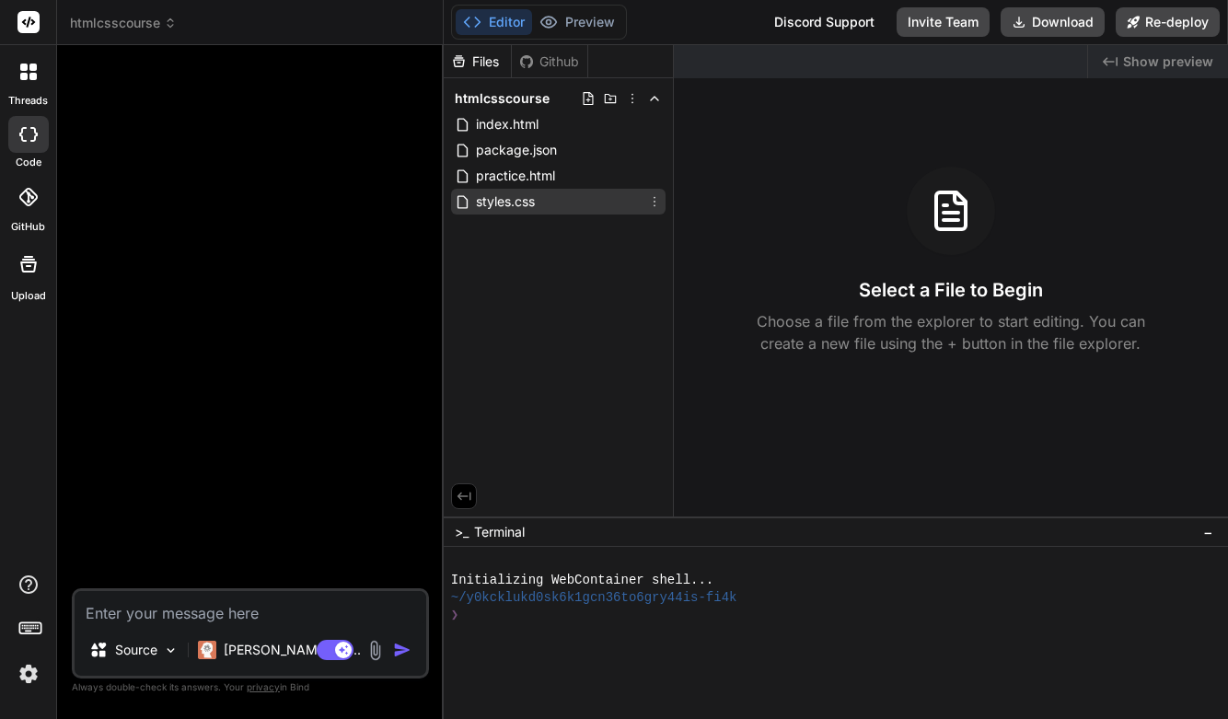
click at [499, 203] on span "styles.css" at bounding box center [505, 202] width 63 height 22
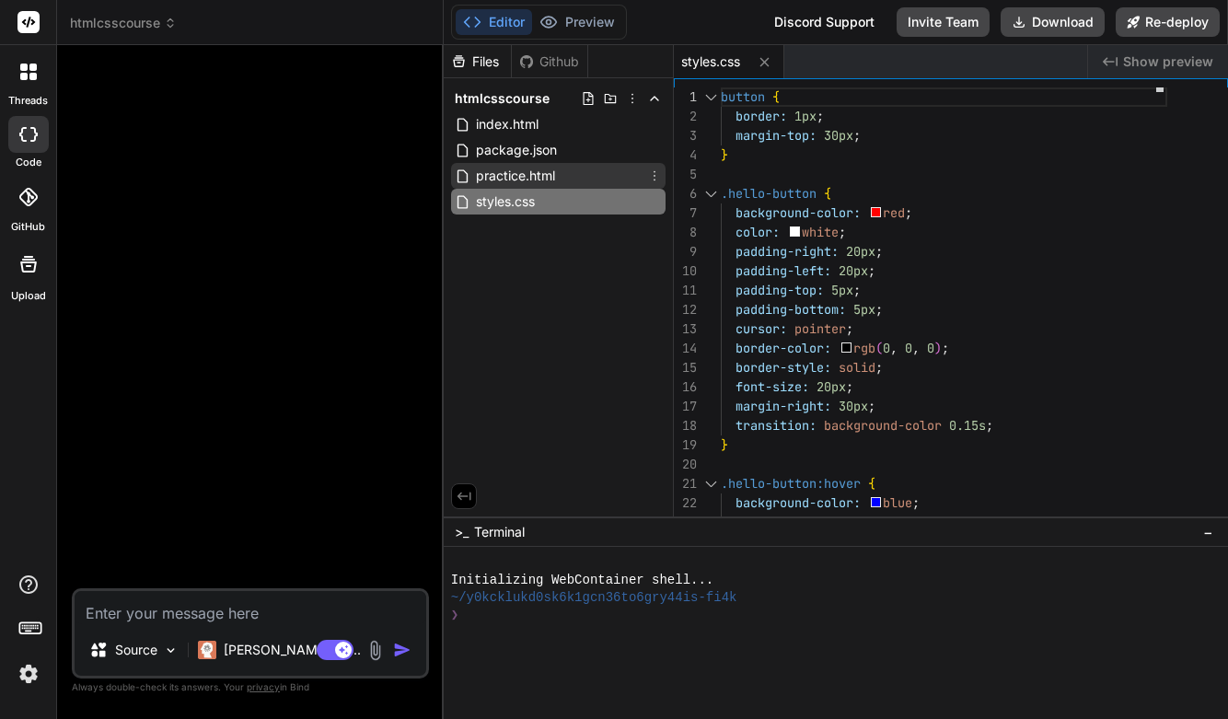
click at [514, 177] on span "practice.html" at bounding box center [515, 176] width 83 height 22
type textarea "</html>"
